Goal: Navigation & Orientation: Find specific page/section

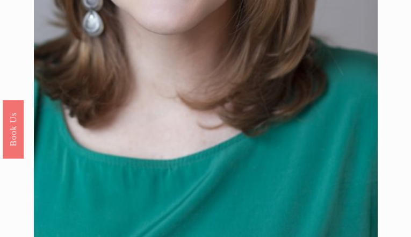
scroll to position [1043, 0]
